Goal: Task Accomplishment & Management: Use online tool/utility

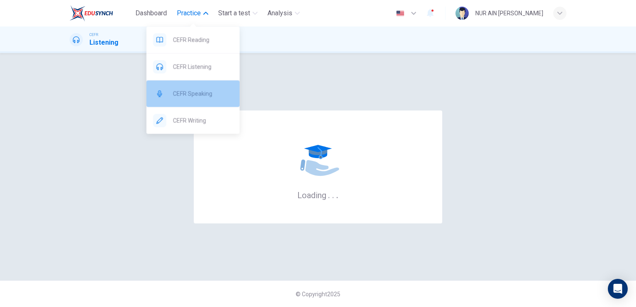
click at [207, 100] on div "CEFR Speaking" at bounding box center [193, 93] width 93 height 26
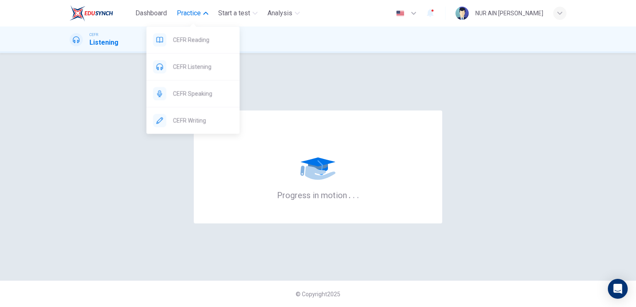
click at [198, 13] on span "Practice" at bounding box center [189, 13] width 24 height 10
click at [183, 11] on span "Practice" at bounding box center [189, 13] width 24 height 10
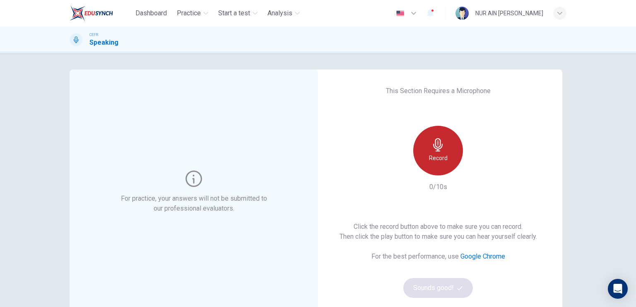
click at [445, 160] on div "Record" at bounding box center [438, 151] width 50 height 50
click at [445, 160] on div "Stop" at bounding box center [438, 151] width 50 height 50
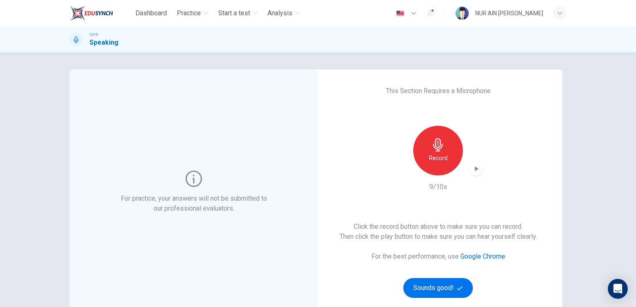
click at [475, 165] on icon "button" at bounding box center [476, 169] width 8 height 8
click at [433, 147] on icon "button" at bounding box center [437, 144] width 13 height 13
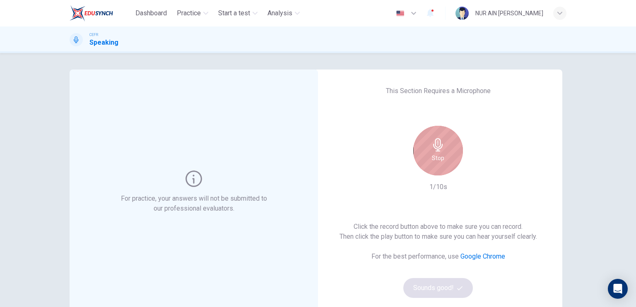
click at [433, 147] on icon "button" at bounding box center [437, 144] width 13 height 13
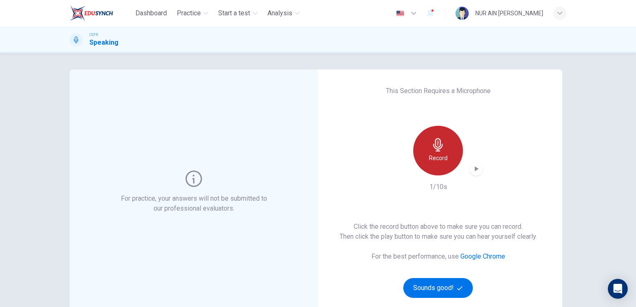
click at [433, 147] on icon "button" at bounding box center [437, 144] width 13 height 13
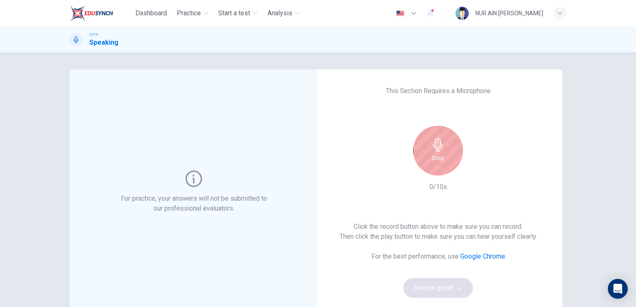
click at [433, 147] on icon "button" at bounding box center [437, 144] width 13 height 13
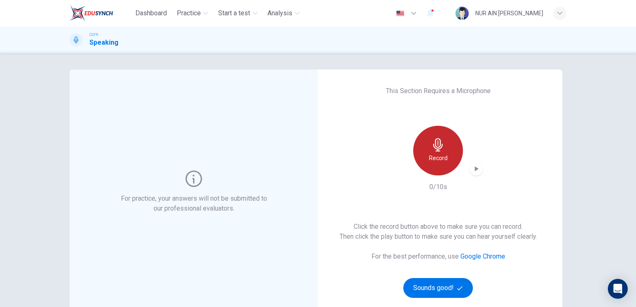
click at [431, 149] on icon "button" at bounding box center [437, 144] width 13 height 13
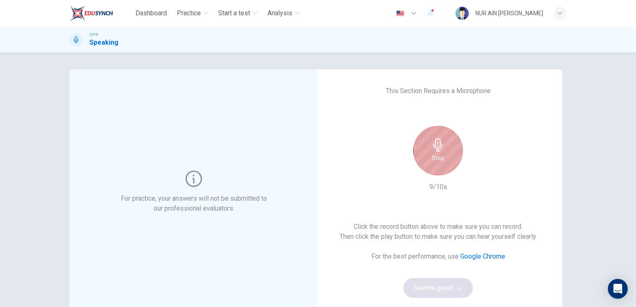
click at [431, 149] on icon "button" at bounding box center [437, 144] width 13 height 13
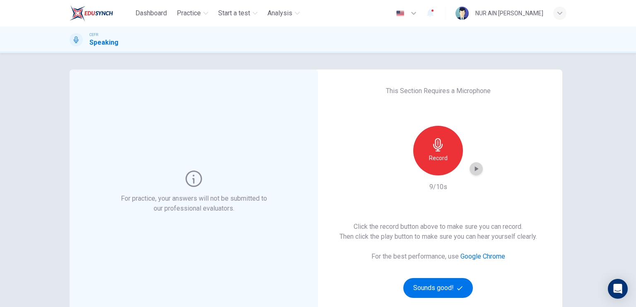
click at [477, 166] on icon "button" at bounding box center [476, 169] width 8 height 8
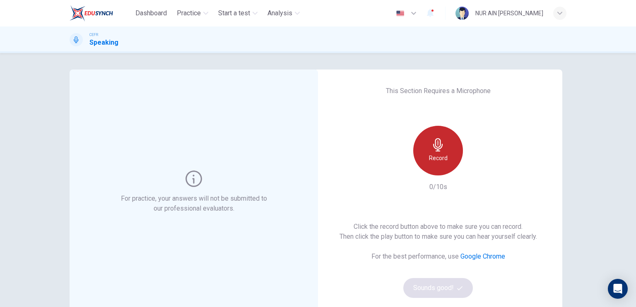
click at [450, 138] on div "Record" at bounding box center [438, 151] width 50 height 50
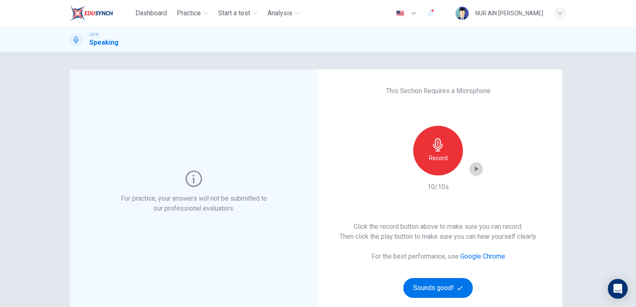
click at [472, 171] on icon "button" at bounding box center [476, 169] width 8 height 8
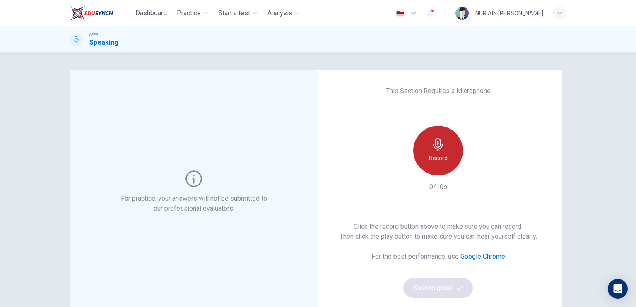
click at [437, 162] on h6 "Record" at bounding box center [438, 158] width 19 height 10
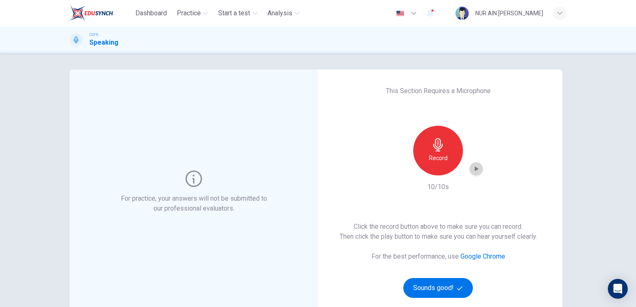
click at [475, 170] on icon "button" at bounding box center [476, 169] width 8 height 8
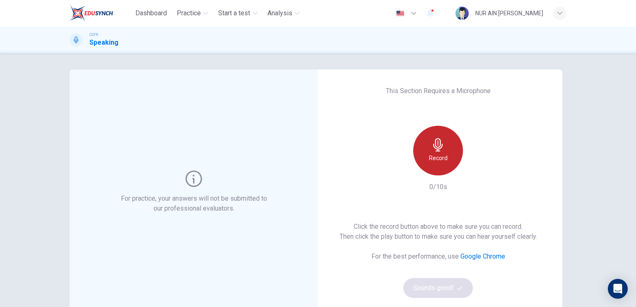
click at [445, 154] on div "Record" at bounding box center [438, 151] width 50 height 50
click at [445, 159] on div "Stop" at bounding box center [438, 151] width 50 height 50
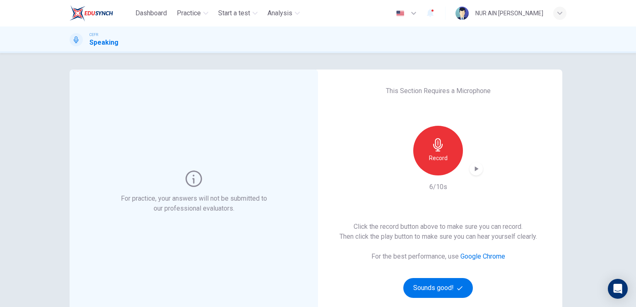
click at [472, 169] on icon "button" at bounding box center [476, 169] width 8 height 8
click at [579, 87] on div "For practice, your answers will not be submitted to our professional evaluators…" at bounding box center [318, 180] width 636 height 254
